Goal: Communication & Community: Answer question/provide support

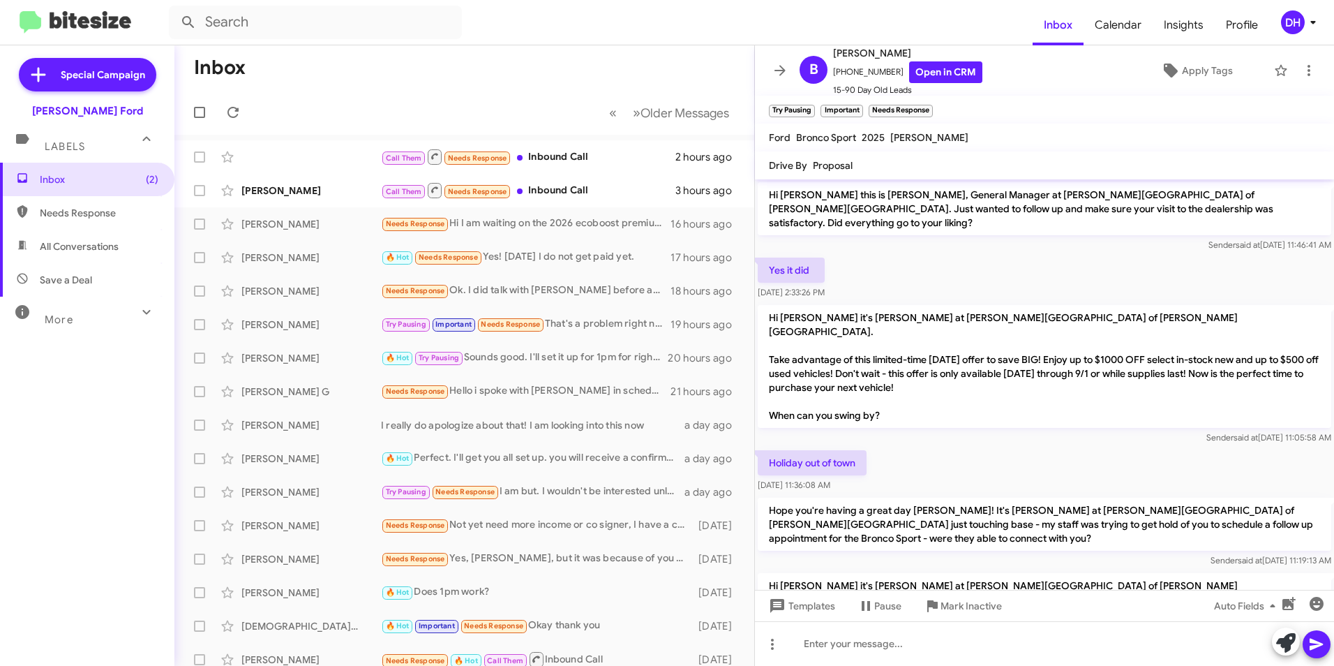
scroll to position [458, 0]
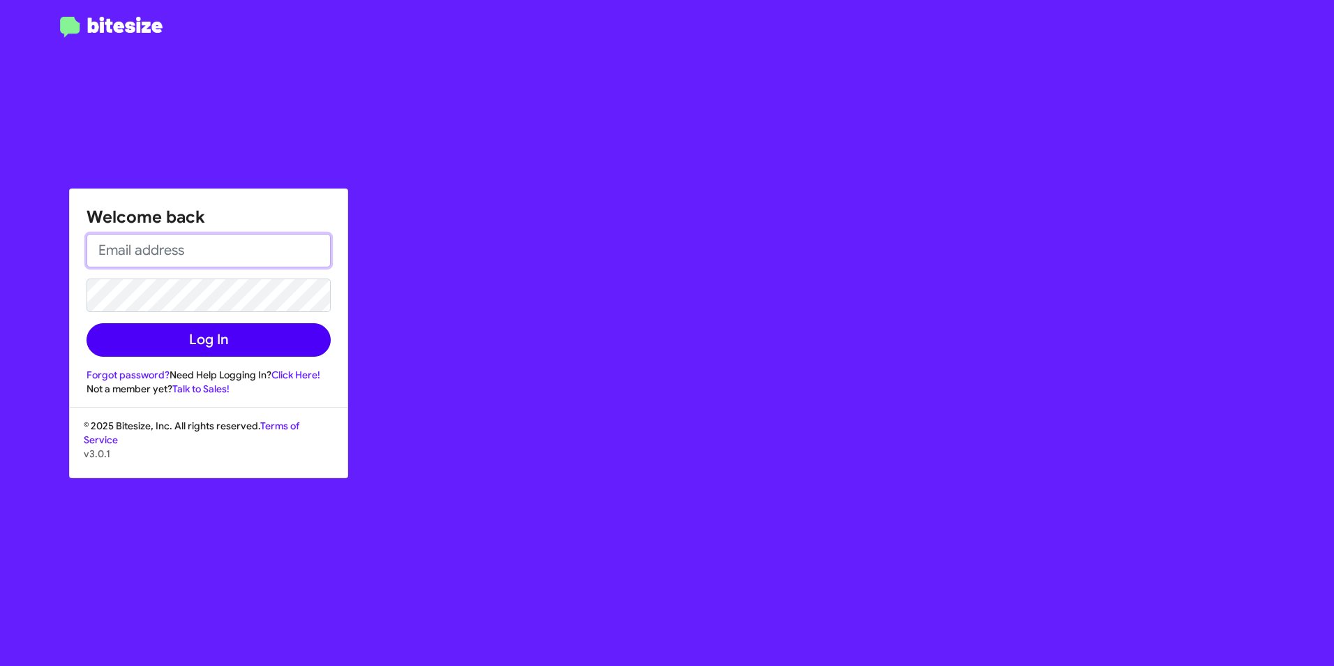
type input "[PERSON_NAME][EMAIL_ADDRESS][PERSON_NAME][DOMAIN_NAME]"
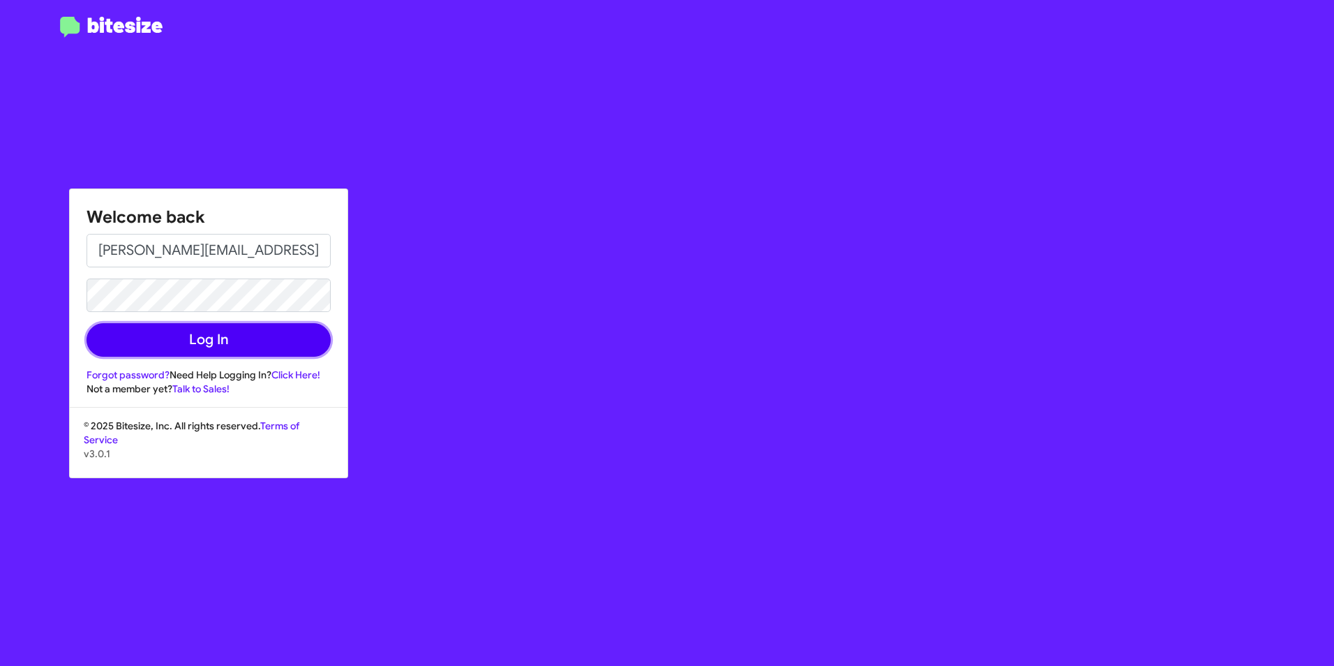
click at [198, 339] on button "Log In" at bounding box center [209, 339] width 244 height 33
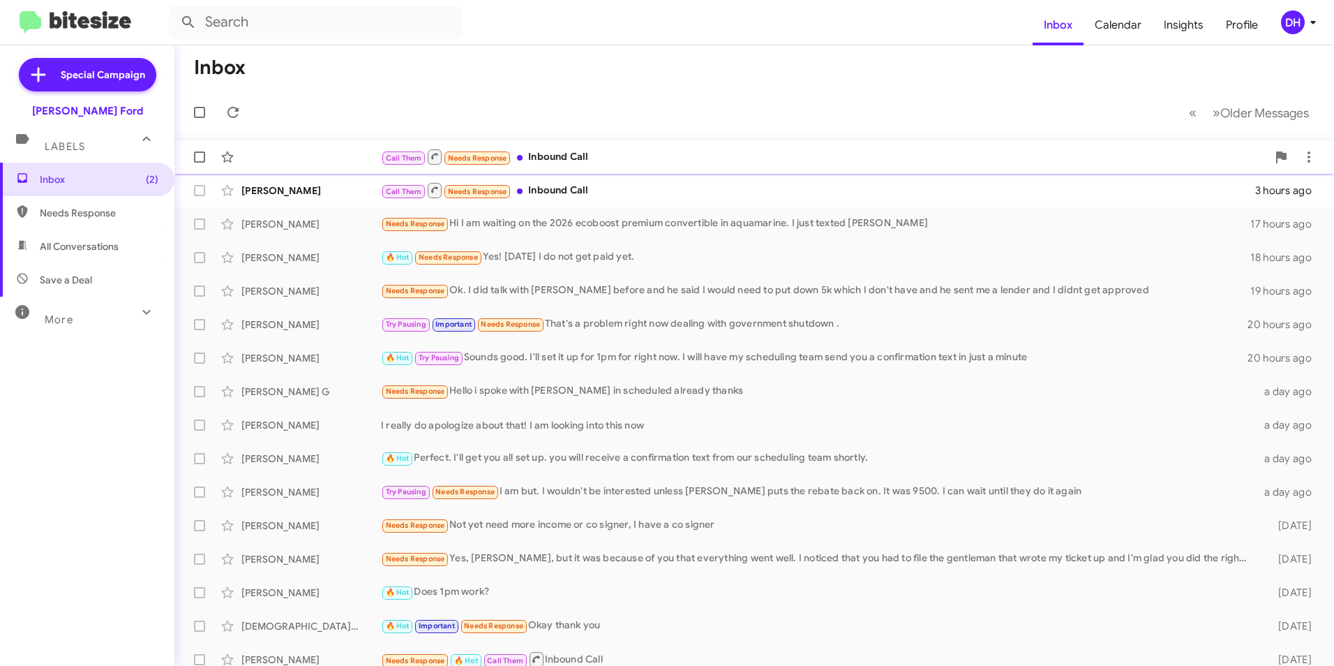
click at [751, 167] on div "Call Them Needs Response Inbound Call 2 hours ago" at bounding box center [754, 157] width 1137 height 28
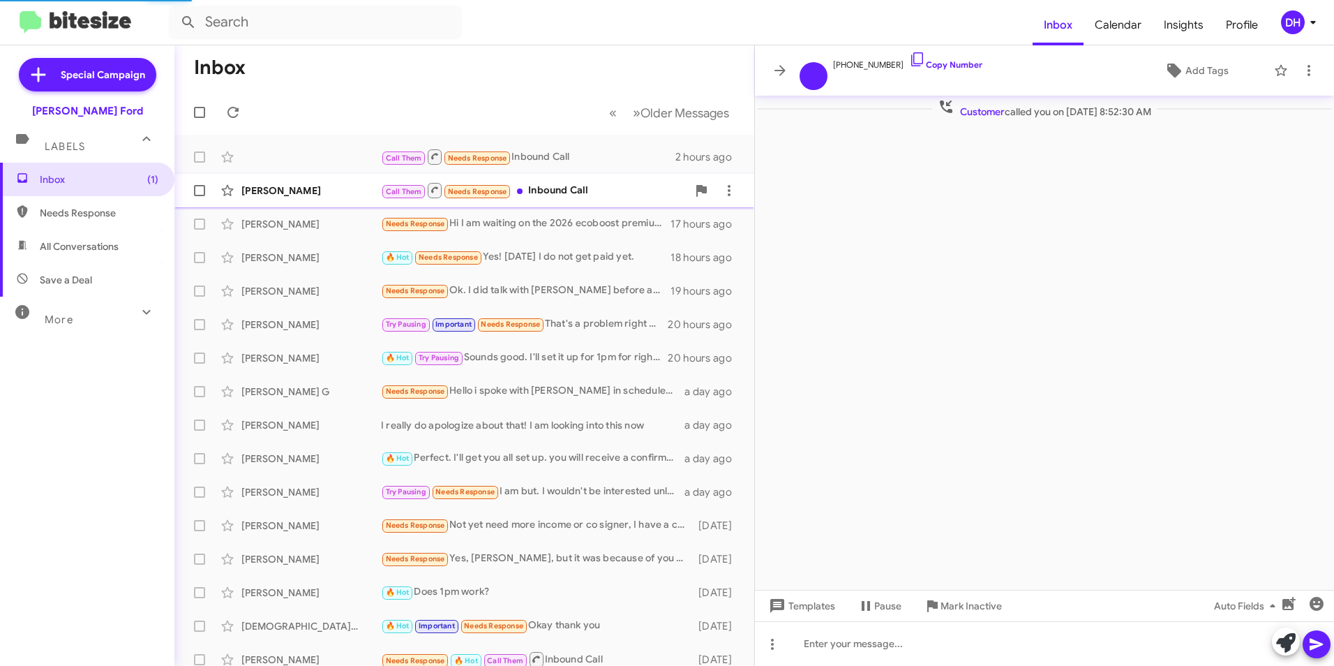
click at [616, 186] on div "Call Them Needs Response Inbound Call" at bounding box center [534, 189] width 306 height 17
